Goal: Transaction & Acquisition: Purchase product/service

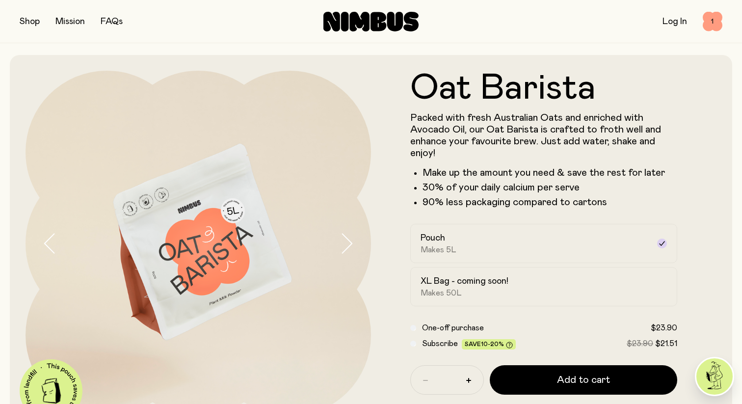
click at [707, 16] on span "1" at bounding box center [713, 22] width 20 height 20
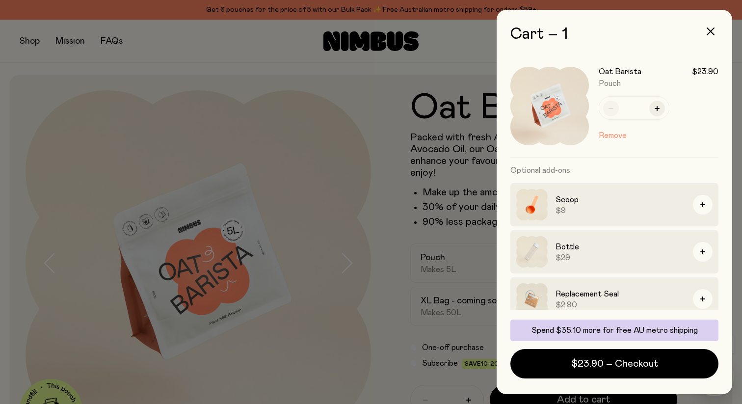
click at [617, 133] on button "Remove" at bounding box center [613, 136] width 28 height 12
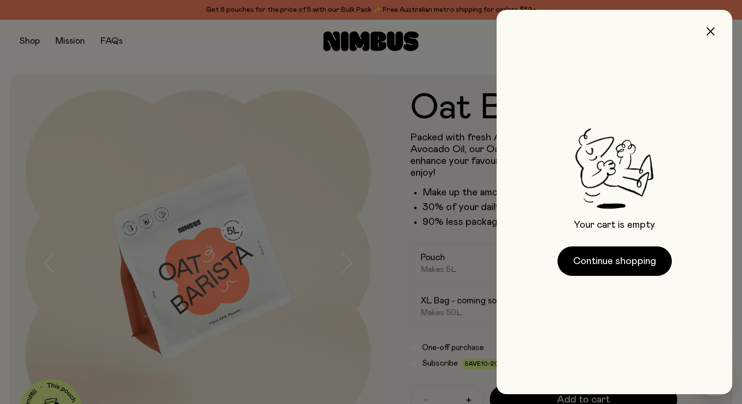
click at [28, 38] on div at bounding box center [371, 202] width 742 height 404
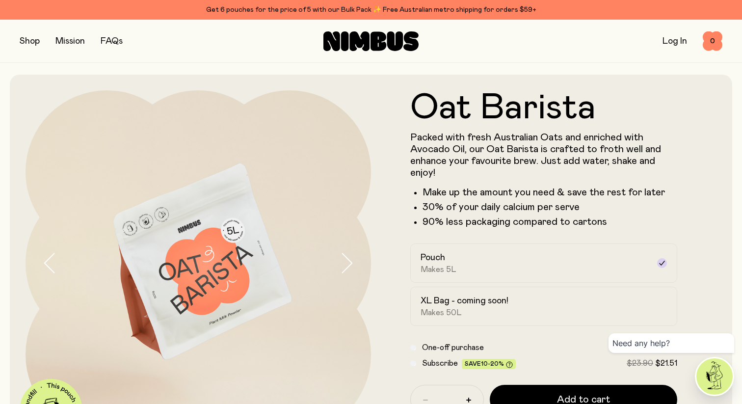
click at [28, 38] on button "button" at bounding box center [30, 41] width 20 height 14
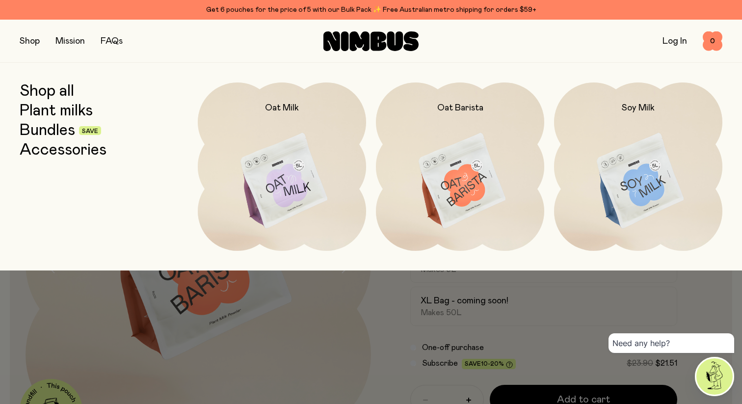
click at [66, 129] on link "Bundles" at bounding box center [47, 131] width 55 height 18
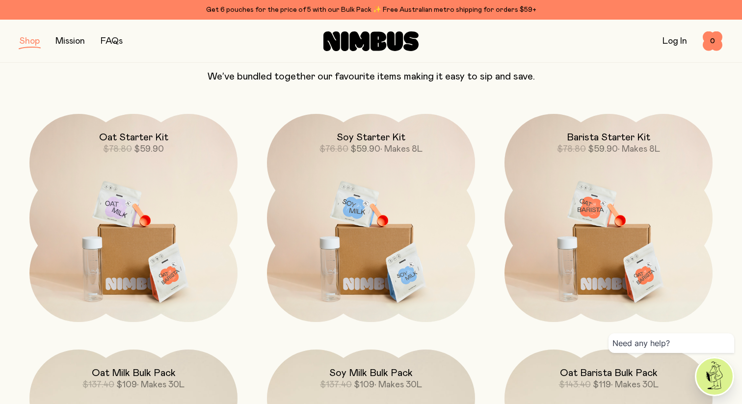
scroll to position [100, 0]
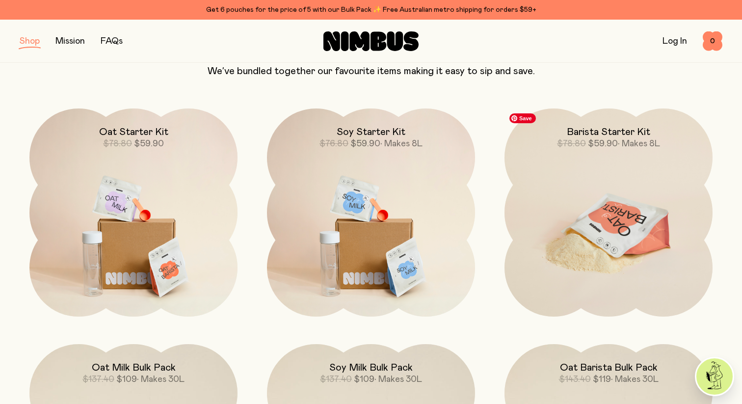
click at [671, 200] on img at bounding box center [608, 230] width 208 height 244
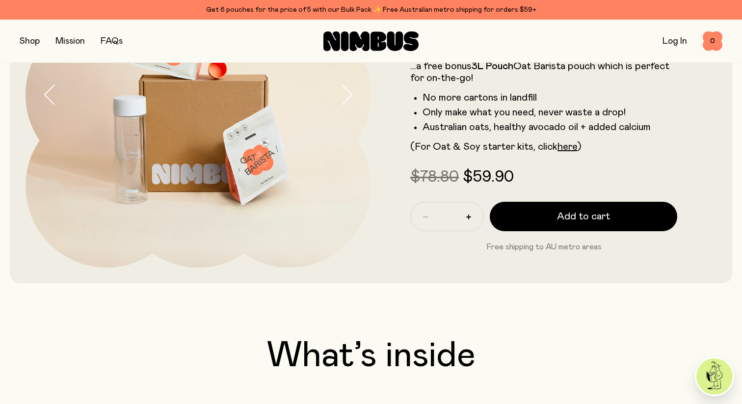
scroll to position [171, 0]
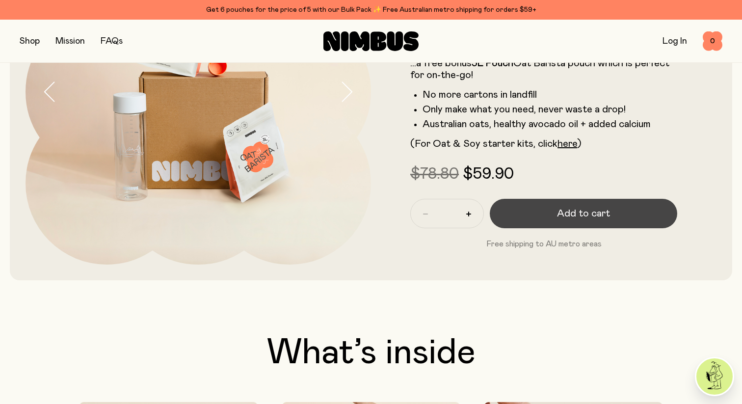
click at [615, 213] on button "Add to cart" at bounding box center [583, 213] width 187 height 29
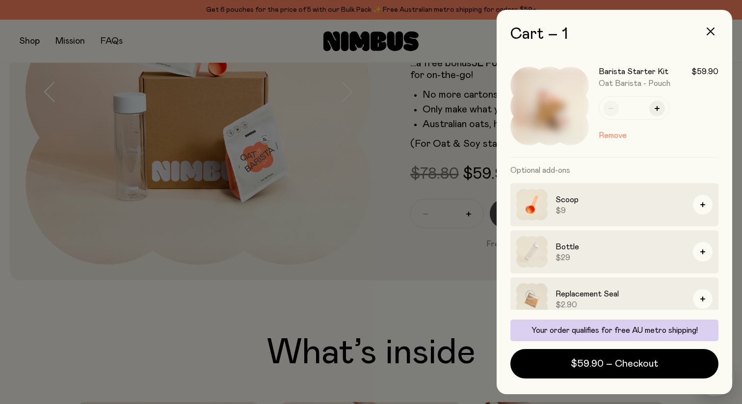
scroll to position [0, 0]
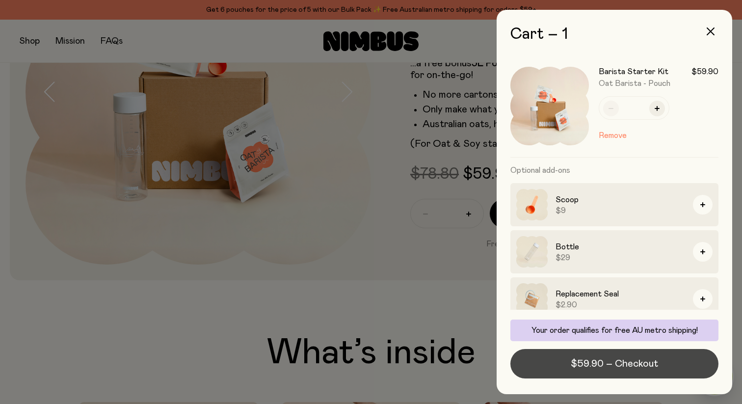
click at [635, 364] on span "$59.90 – Checkout" at bounding box center [614, 364] width 87 height 14
